Goal: Information Seeking & Learning: Learn about a topic

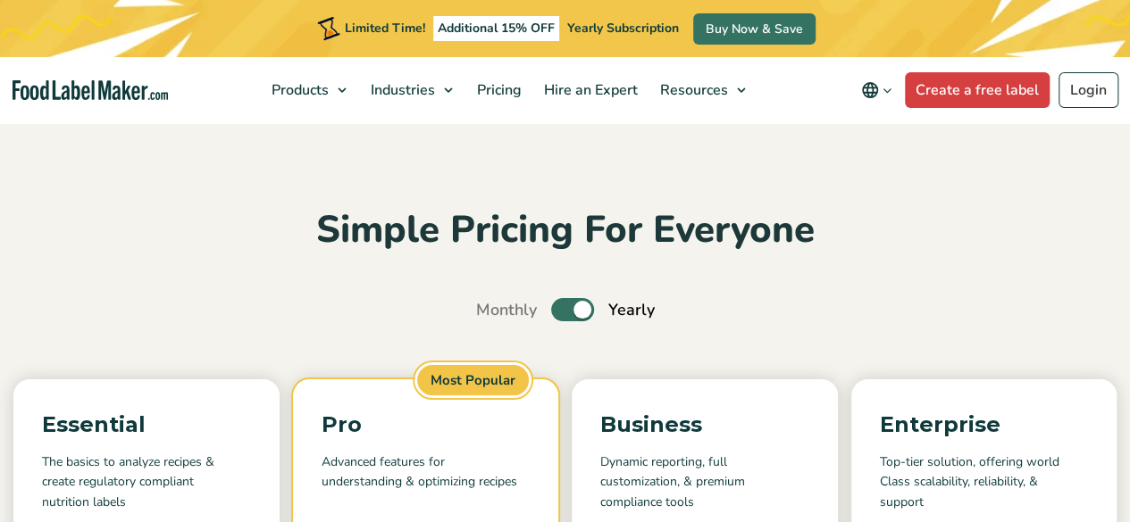
click at [557, 310] on label "Toggle" at bounding box center [572, 309] width 43 height 23
click at [491, 310] on input "Toggle" at bounding box center [486, 311] width 12 height 12
checkbox input "false"
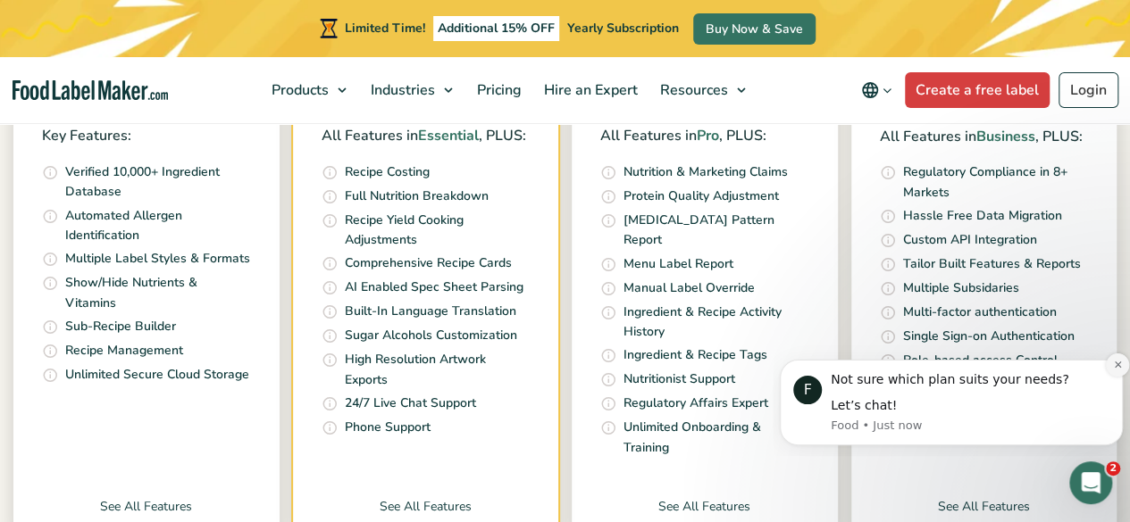
click at [1115, 364] on icon "Dismiss notification" at bounding box center [1118, 365] width 10 height 10
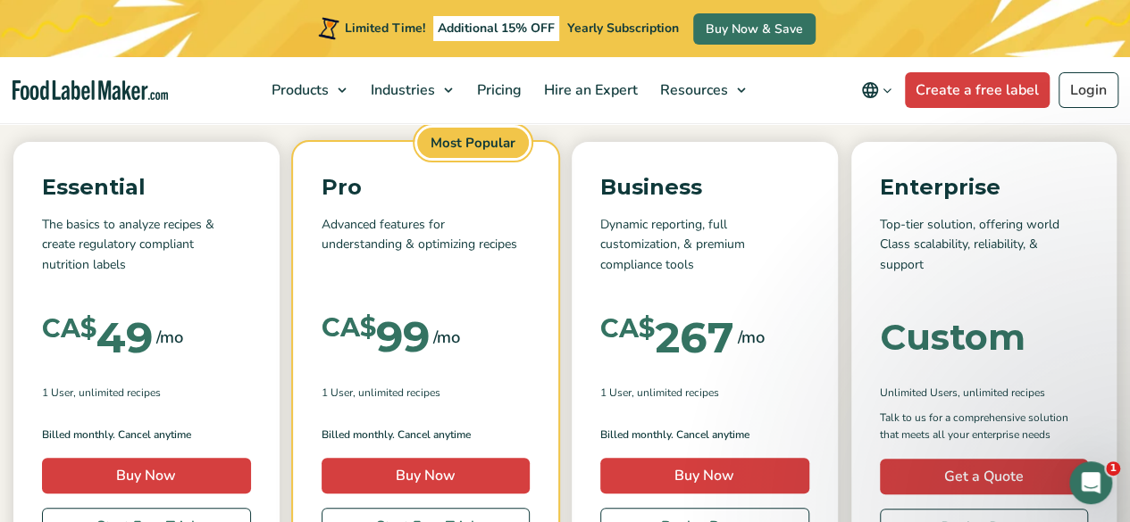
scroll to position [476, 0]
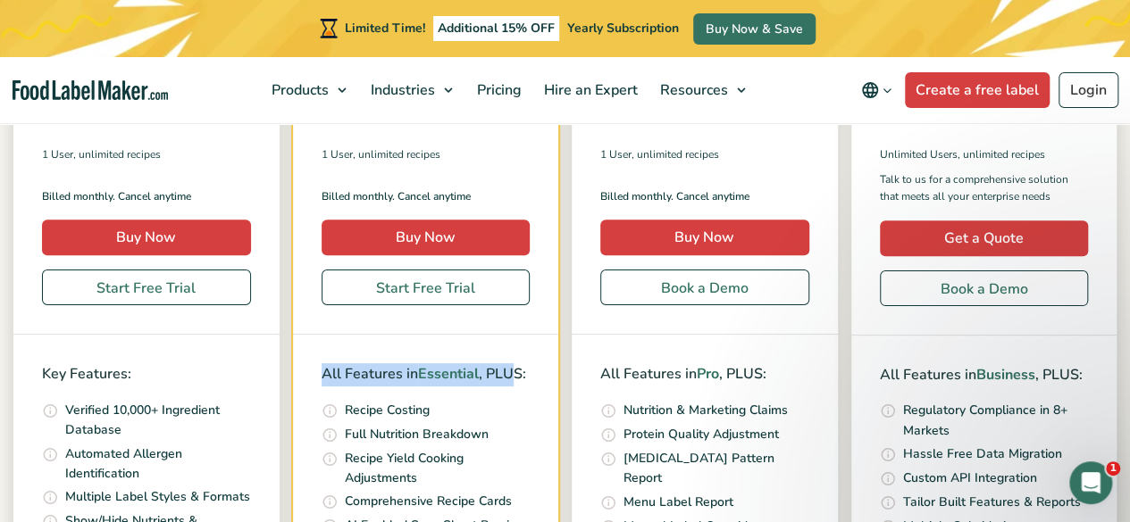
drag, startPoint x: 318, startPoint y: 372, endPoint x: 514, endPoint y: 397, distance: 198.1
click at [518, 385] on div "All Features in Essential , PLUS: Quickly and accurately calculate your recipe …" at bounding box center [426, 520] width 266 height 371
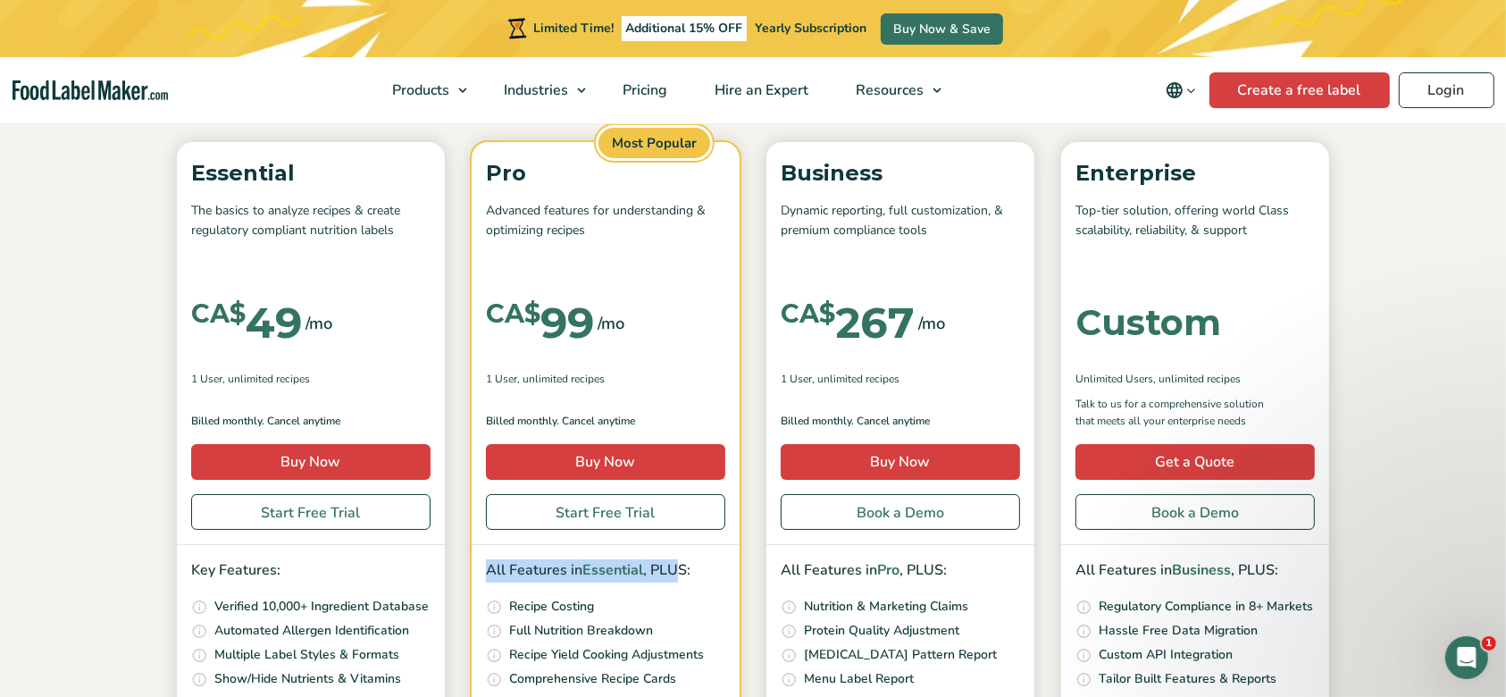
scroll to position [555, 0]
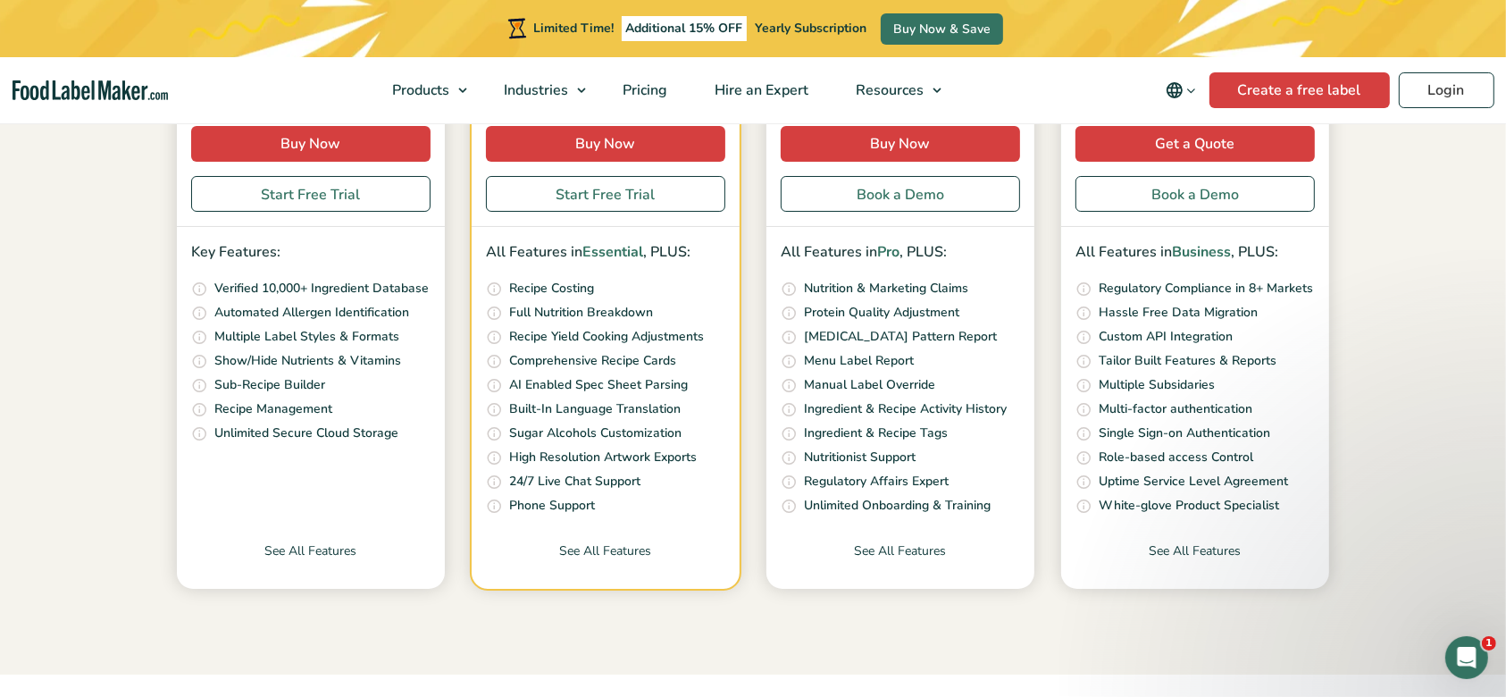
click at [1129, 397] on section "Simple Pricing For Everyone Monthly Toggle Yearly (6 Month Free + 2 Free Nutrit…" at bounding box center [753, 119] width 1506 height 1109
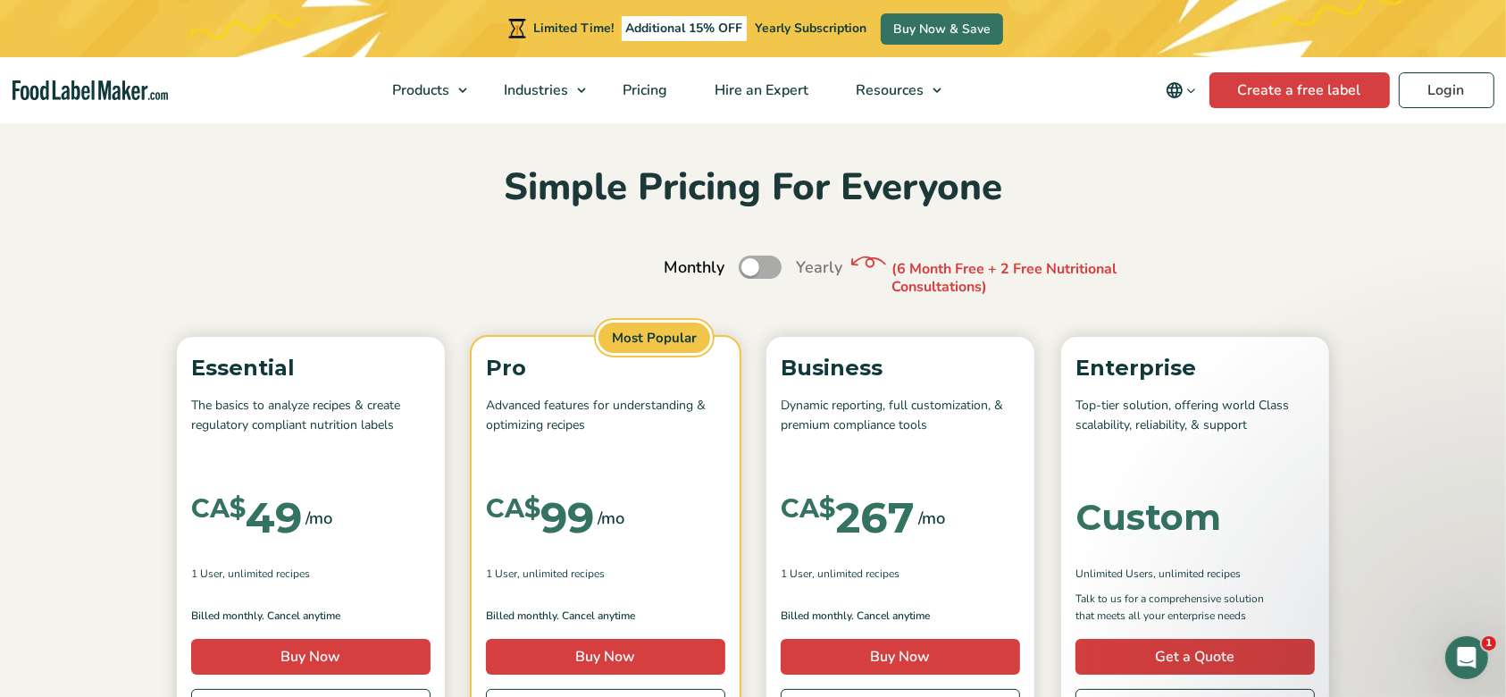
scroll to position [0, 0]
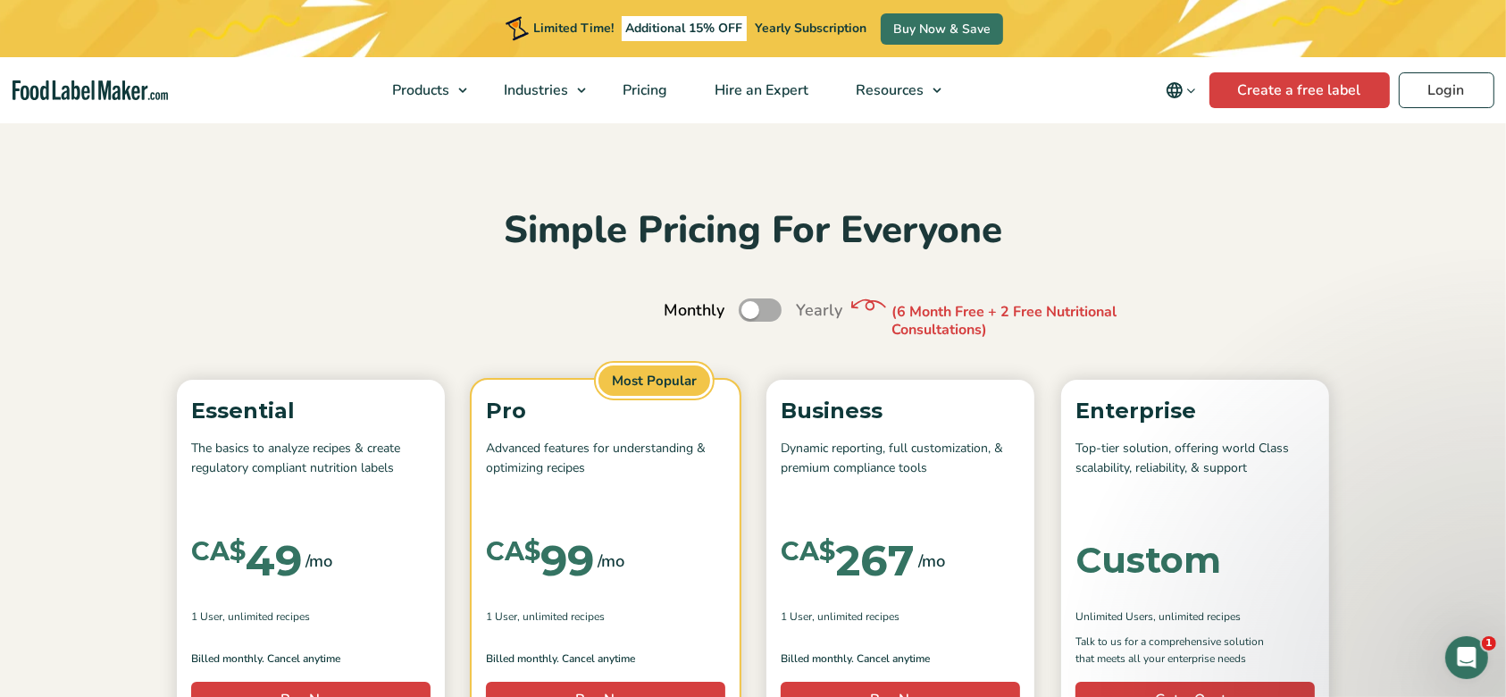
click at [720, 232] on h2 "Simple Pricing For Everyone" at bounding box center [753, 230] width 1170 height 49
